Goal: Find specific page/section: Find specific page/section

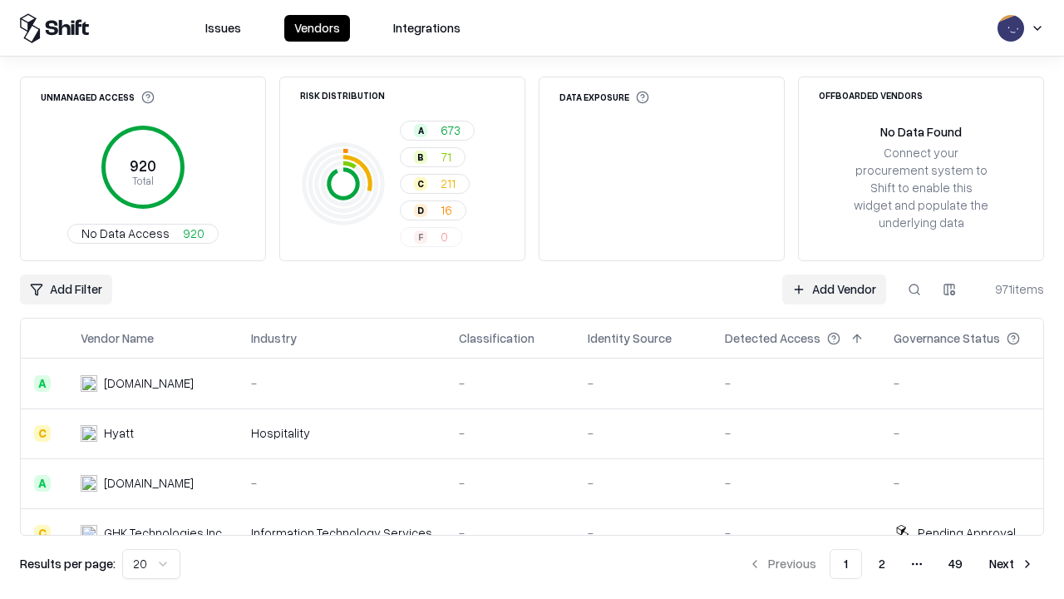
click at [532, 299] on div "Add Filter Add Vendor 971 items" at bounding box center [532, 289] width 1024 height 30
click at [66, 289] on html "Issues Vendors Integrations Unmanaged Access 920 Total No Data Access 920 Risk …" at bounding box center [532, 299] width 1064 height 599
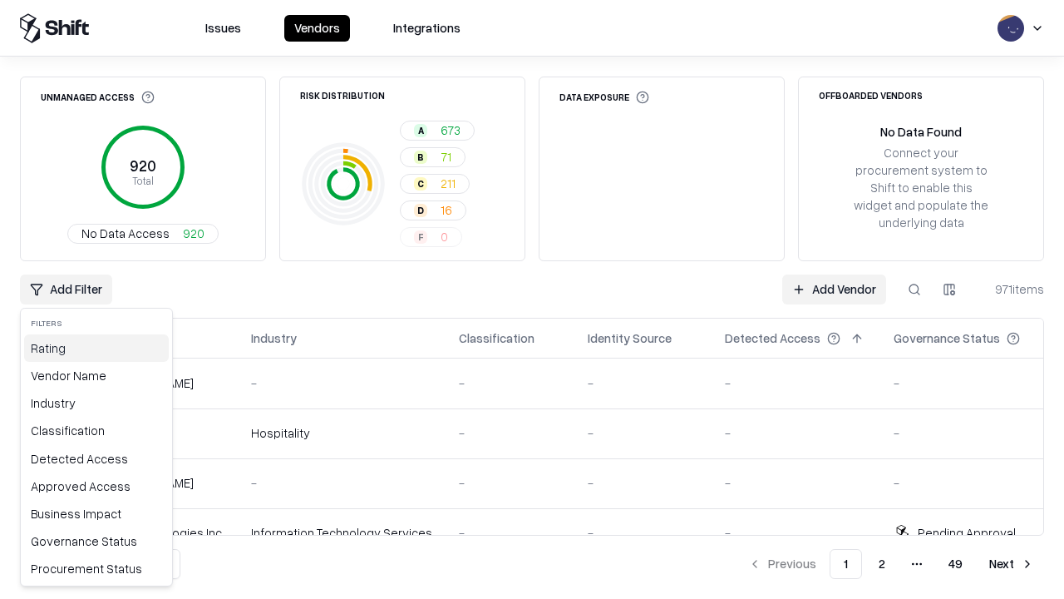
click at [96, 348] on div "Rating" at bounding box center [96, 347] width 145 height 27
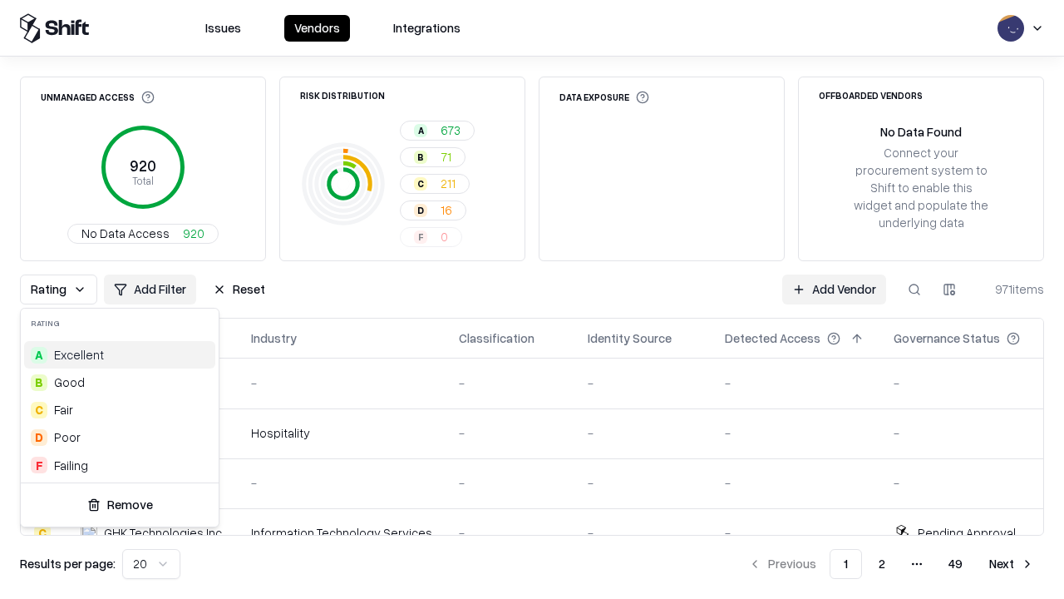
click at [532, 299] on html "Issues Vendors Integrations Unmanaged Access 920 Total No Data Access 920 Risk …" at bounding box center [532, 299] width 1064 height 599
click at [532, 299] on div "Rating Add Filter Reset Add Vendor 971 items" at bounding box center [532, 289] width 1024 height 30
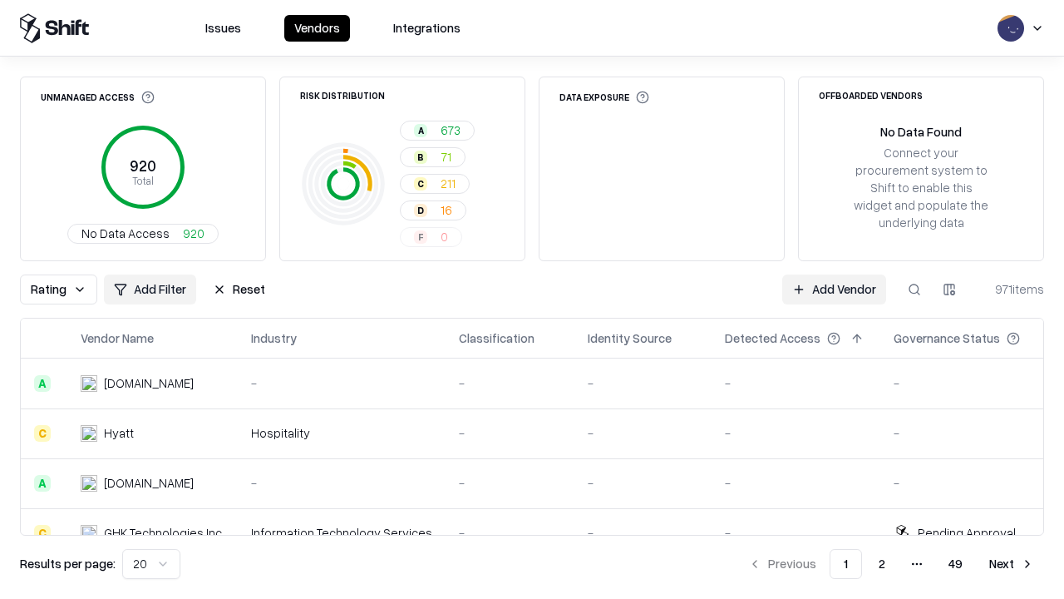
click at [239, 289] on button "Reset" at bounding box center [239, 289] width 72 height 30
click at [532, 299] on div "Add Filter Add Vendor 971 items" at bounding box center [532, 289] width 1024 height 30
click at [66, 289] on html "Issues Vendors Integrations Unmanaged Access 920 Total No Data Access 920 Risk …" at bounding box center [532, 299] width 1064 height 599
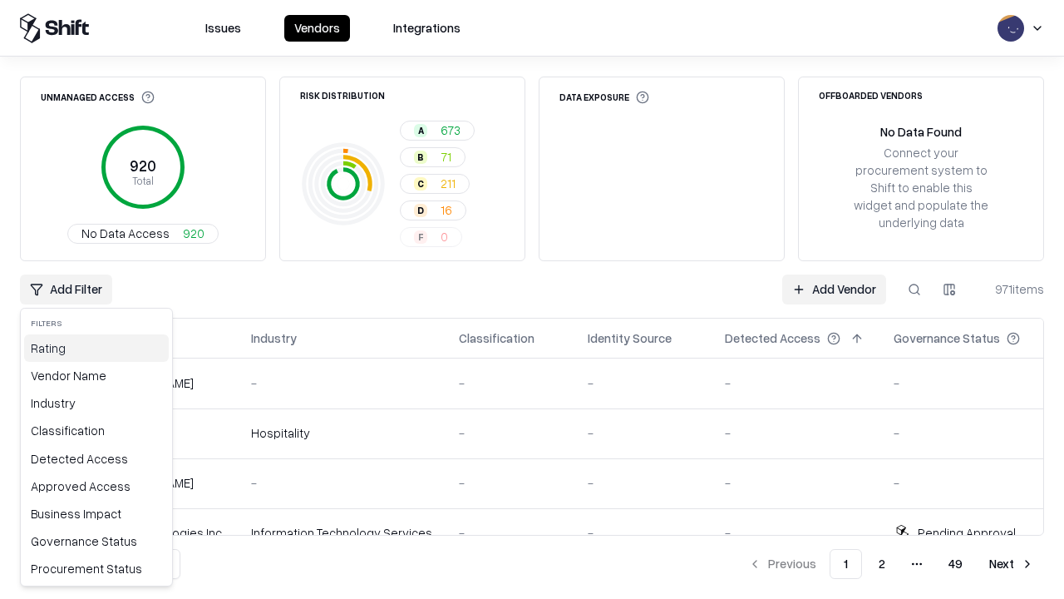
click at [96, 348] on div "Rating" at bounding box center [96, 347] width 145 height 27
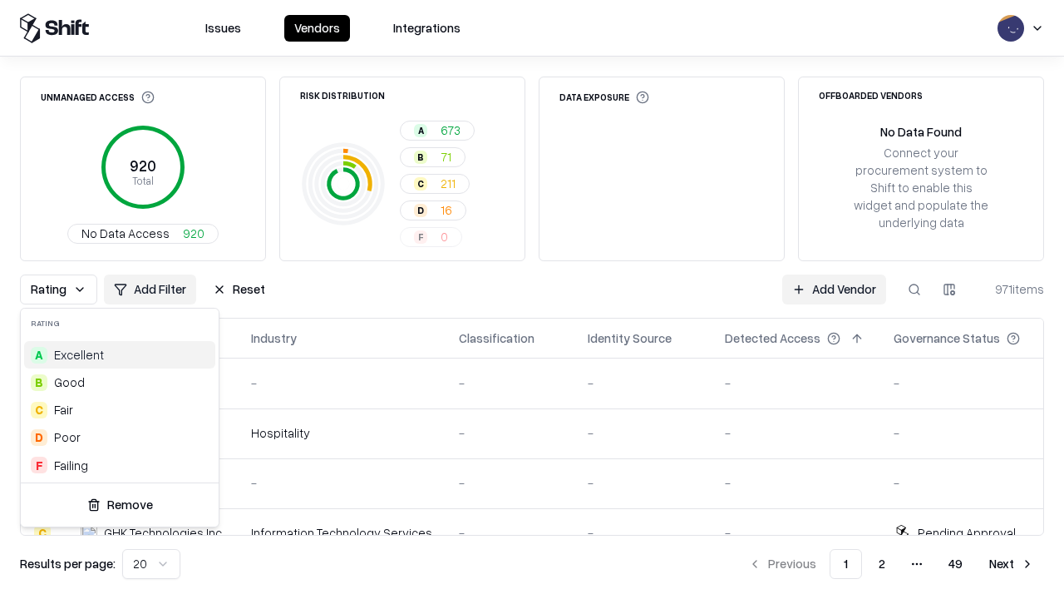
click at [120, 382] on div "B Good" at bounding box center [119, 381] width 191 height 27
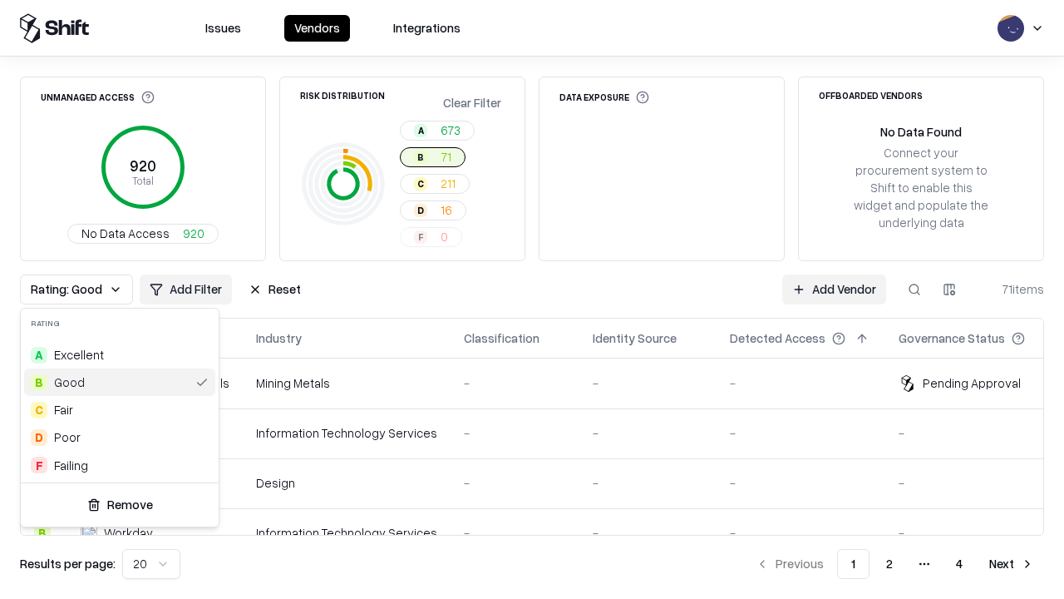
click at [532, 299] on html "Issues Vendors Integrations Unmanaged Access 920 Total No Data Access 920 Risk …" at bounding box center [532, 299] width 1064 height 599
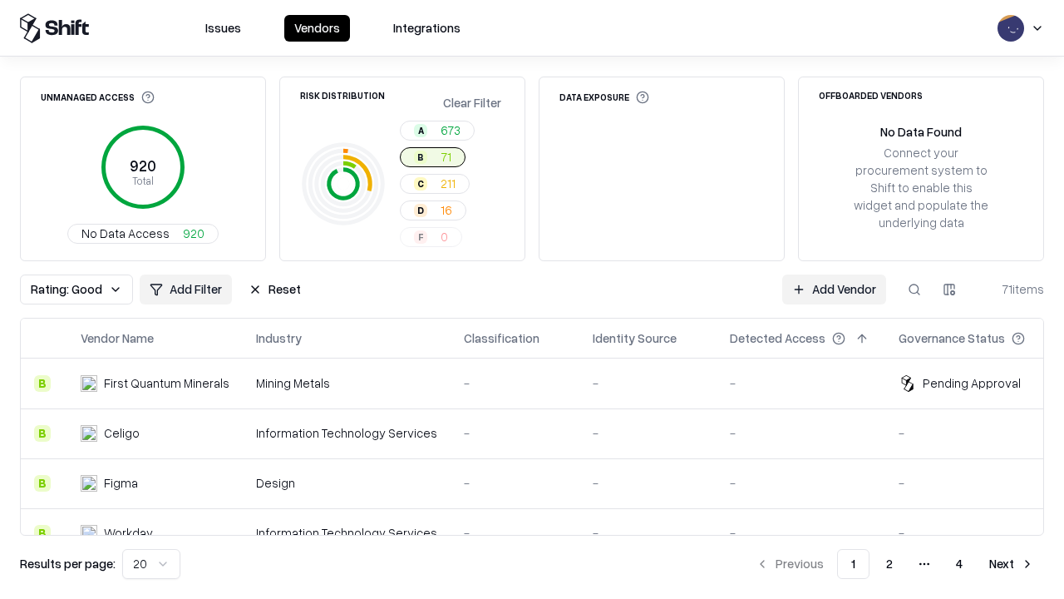
click at [532, 299] on div "Rating: Good Add Filter Reset Add Vendor 71 items" at bounding box center [532, 289] width 1024 height 30
click at [274, 289] on button "Reset" at bounding box center [275, 289] width 72 height 30
click at [532, 299] on div "Add Filter Add Vendor 71 items" at bounding box center [532, 289] width 1024 height 30
click at [66, 289] on html "Issues Vendors Integrations Unmanaged Access 920 Total No Data Access 920 Risk …" at bounding box center [532, 299] width 1064 height 599
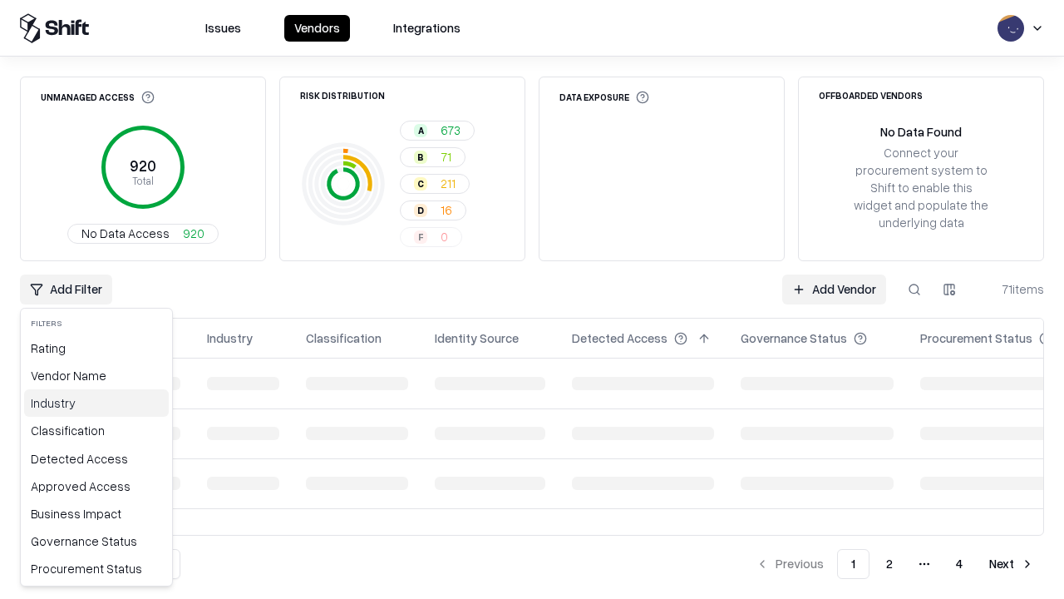
click at [96, 402] on div "Industry" at bounding box center [96, 402] width 145 height 27
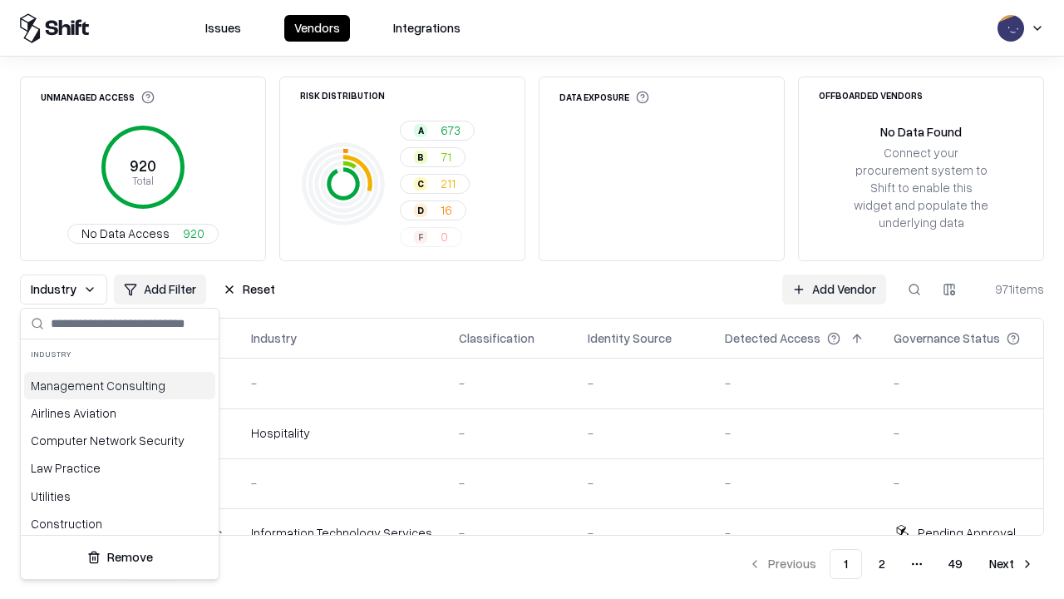
click at [532, 299] on html "Issues Vendors Integrations Unmanaged Access 920 Total No Data Access 920 Risk …" at bounding box center [532, 299] width 1064 height 599
click at [532, 299] on div "Industry Add Filter Reset Add Vendor 971 items" at bounding box center [532, 289] width 1024 height 30
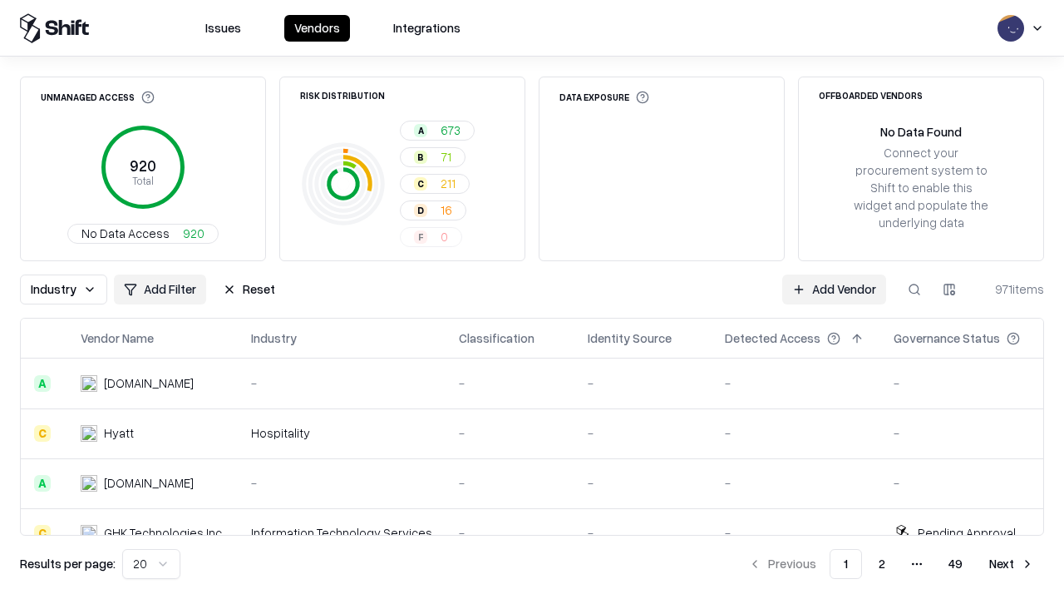
click at [249, 289] on button "Reset" at bounding box center [249, 289] width 72 height 30
